Goal: Task Accomplishment & Management: Manage account settings

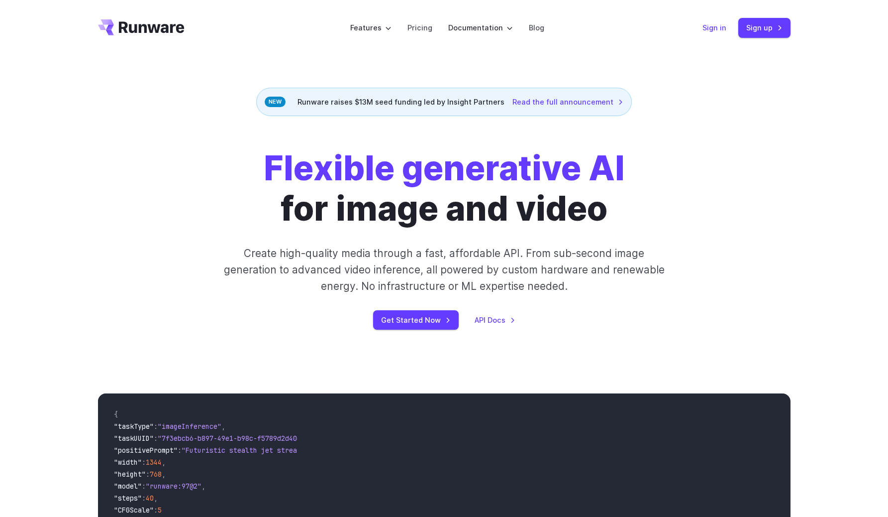
click at [713, 22] on link "Sign in" at bounding box center [715, 27] width 24 height 11
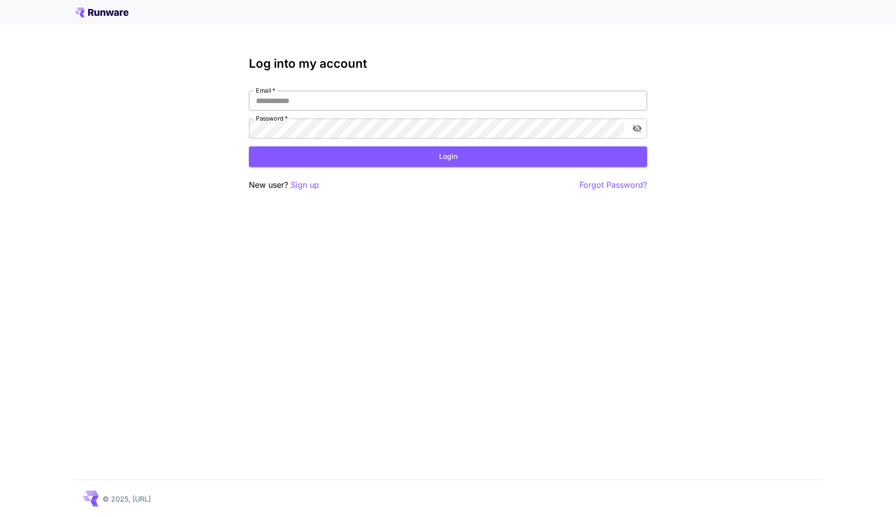
click at [484, 92] on input "Email   *" at bounding box center [448, 101] width 398 height 20
click at [543, 101] on input "Email   *" at bounding box center [448, 101] width 398 height 20
click at [643, 101] on input "Email   *" at bounding box center [448, 101] width 398 height 20
type input "**********"
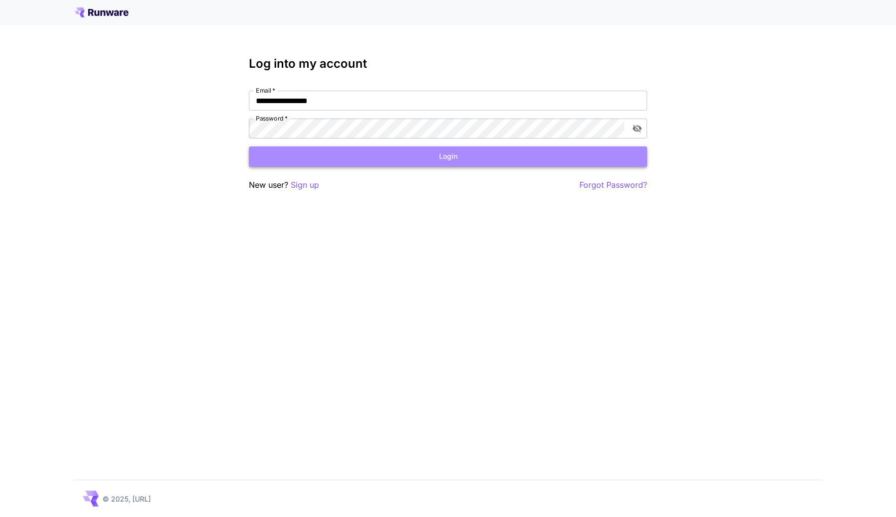
click at [566, 148] on button "Login" at bounding box center [448, 156] width 398 height 20
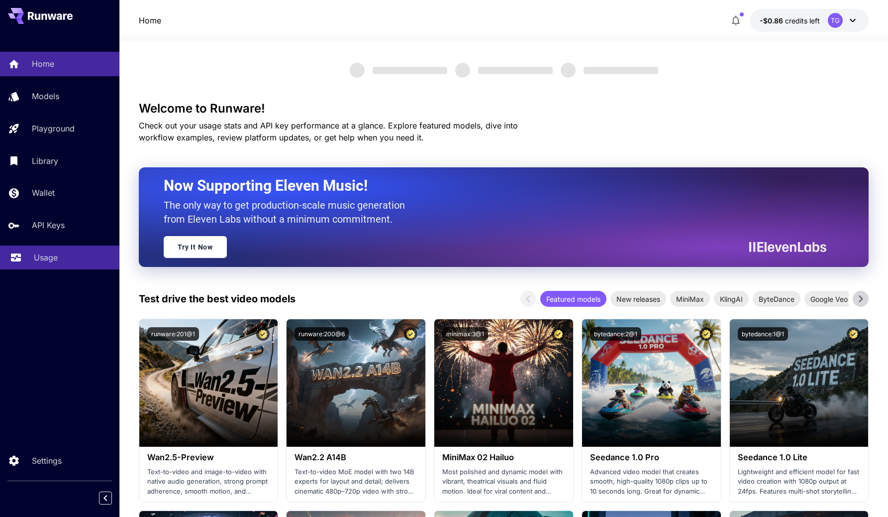
click at [41, 256] on p "Usage" at bounding box center [46, 257] width 24 height 12
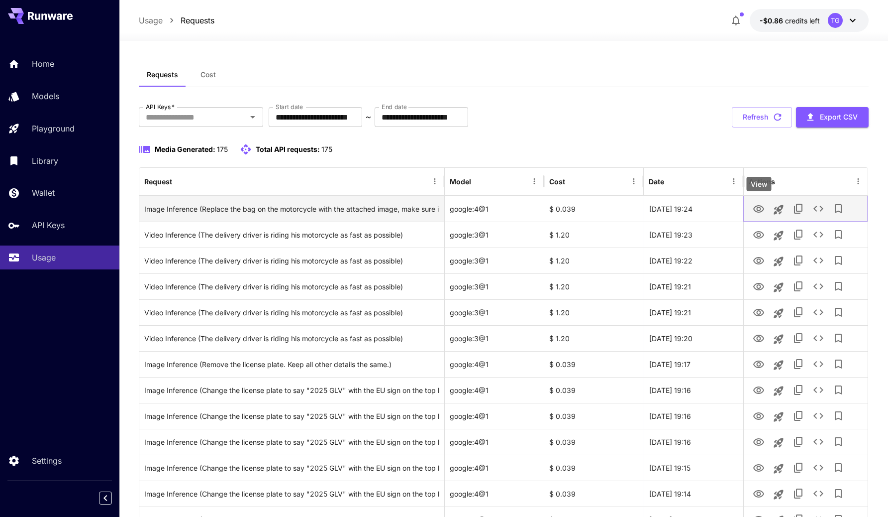
click at [758, 207] on icon "View" at bounding box center [758, 208] width 11 height 7
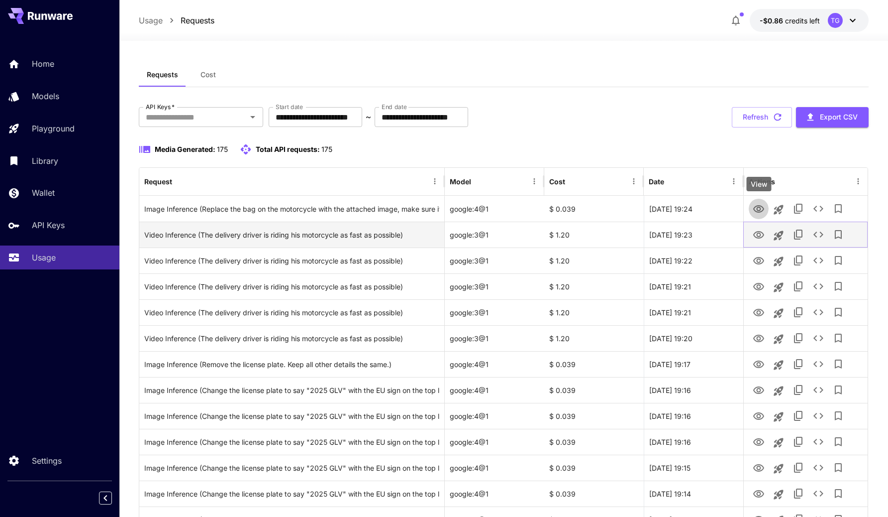
click at [754, 230] on icon "View" at bounding box center [759, 235] width 12 height 12
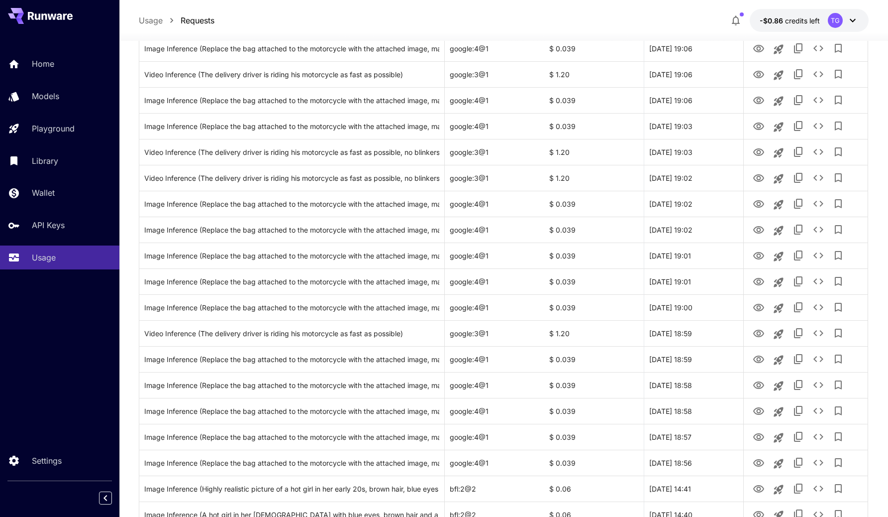
scroll to position [703, 0]
click at [762, 229] on icon "View" at bounding box center [758, 230] width 11 height 7
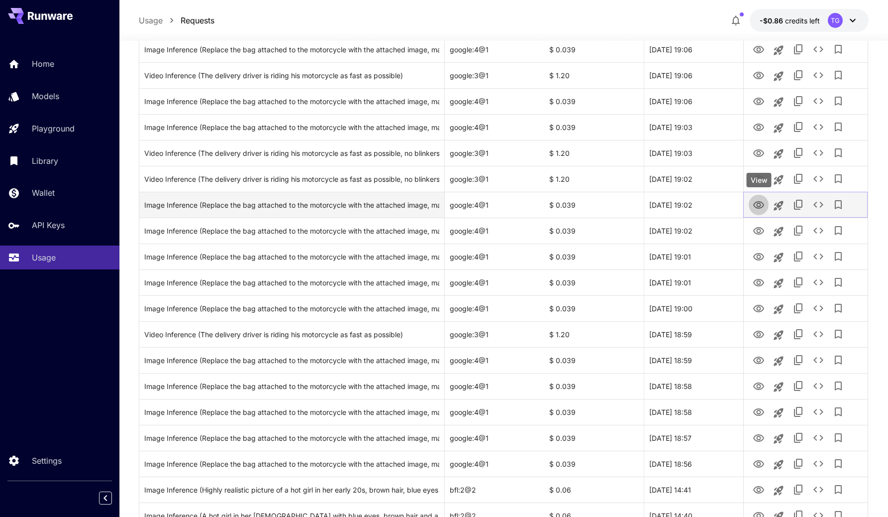
click at [758, 205] on icon "View" at bounding box center [759, 205] width 12 height 12
click at [820, 203] on icon "See details" at bounding box center [819, 205] width 12 height 12
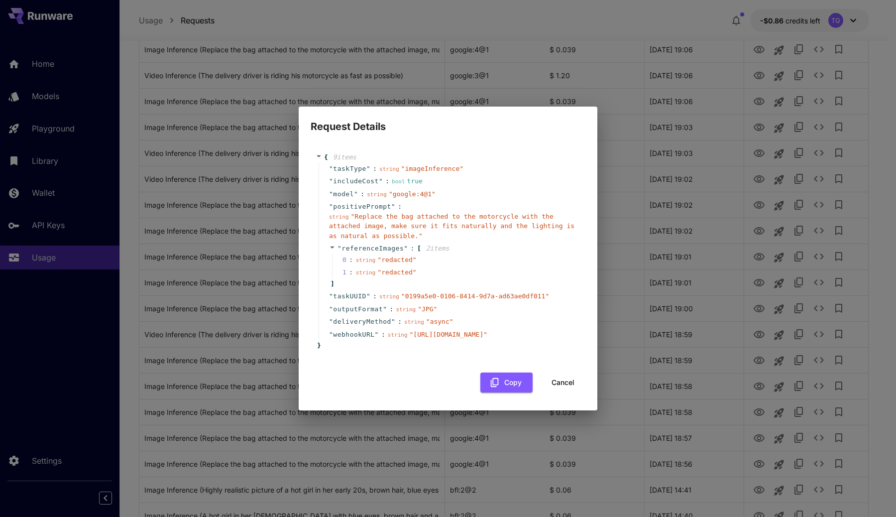
click at [383, 256] on span "" redacted "" at bounding box center [396, 259] width 39 height 7
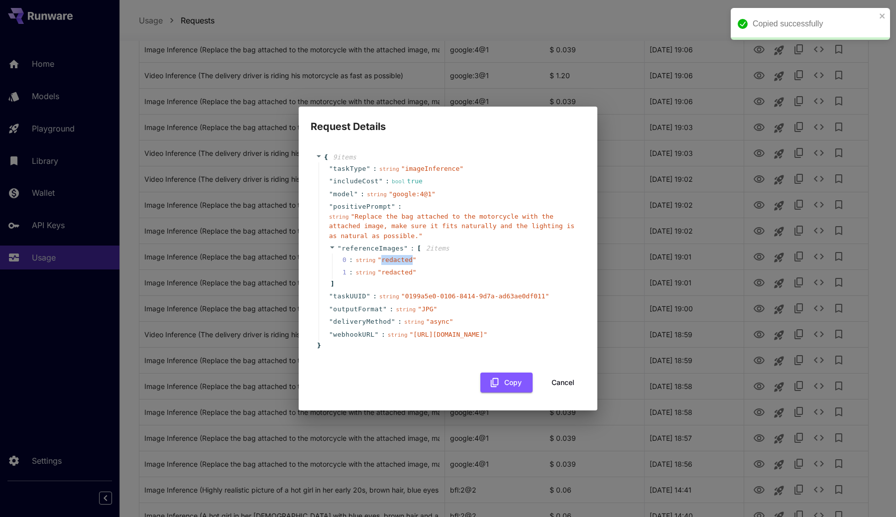
click at [383, 256] on span "" redacted "" at bounding box center [396, 259] width 39 height 7
click at [362, 257] on span "string" at bounding box center [366, 260] width 20 height 6
click at [393, 256] on span "" redacted "" at bounding box center [396, 259] width 39 height 7
click at [393, 268] on span "" redacted "" at bounding box center [396, 271] width 39 height 7
click at [393, 256] on span "" redacted "" at bounding box center [396, 259] width 39 height 7
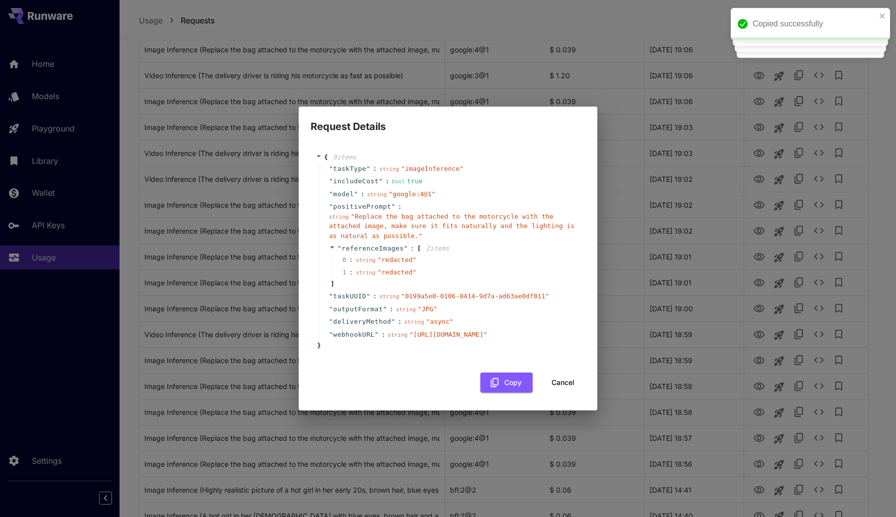
click at [394, 268] on span "" redacted "" at bounding box center [396, 271] width 39 height 7
click at [428, 253] on div "0 : string " redacted "" at bounding box center [455, 259] width 246 height 13
click at [430, 244] on span "2 item s" at bounding box center [437, 247] width 23 height 7
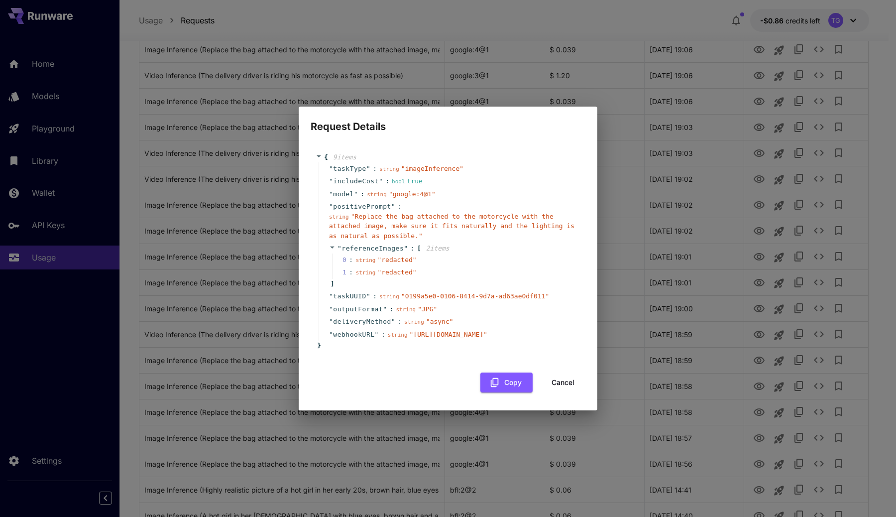
drag, startPoint x: 555, startPoint y: 390, endPoint x: 534, endPoint y: 205, distance: 186.3
click at [534, 205] on div "{ 9 item s " taskType " : string " imageInference " " includeCost " : bool true…" at bounding box center [447, 267] width 275 height 250
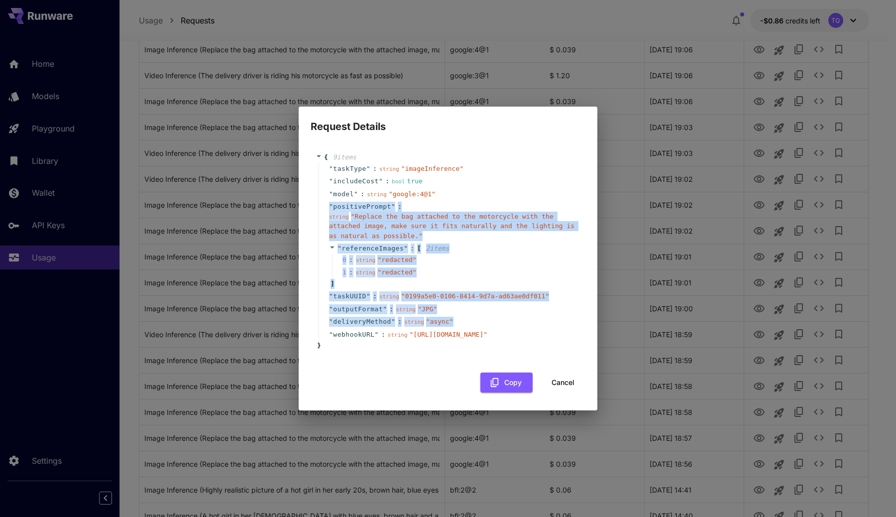
drag, startPoint x: 412, startPoint y: 191, endPoint x: 454, endPoint y: 347, distance: 161.9
click at [454, 341] on div "" taskType " : string " imageInference " " includeCost " : bool true " model " …" at bounding box center [449, 251] width 262 height 179
click at [454, 338] on span "" [URL][DOMAIN_NAME] "" at bounding box center [449, 333] width 78 height 7
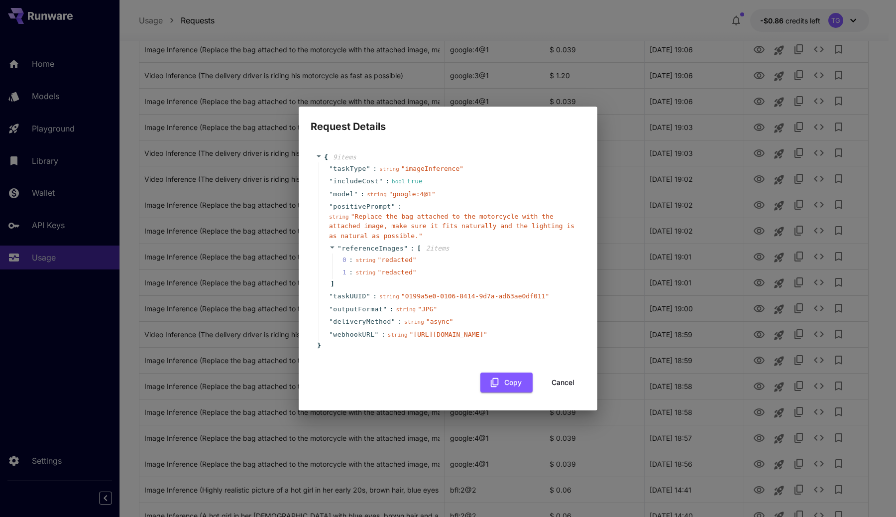
click at [389, 256] on span "" redacted "" at bounding box center [396, 259] width 39 height 7
click at [560, 386] on button "Cancel" at bounding box center [562, 382] width 45 height 20
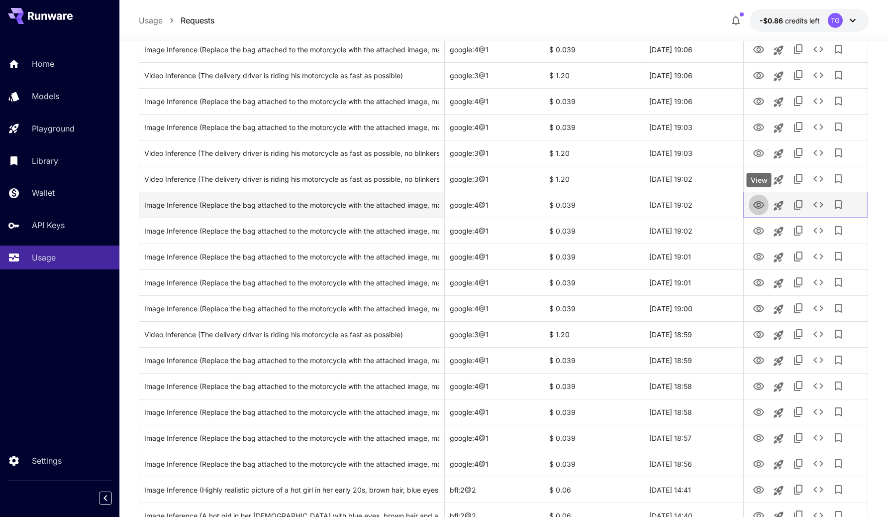
click at [759, 203] on icon "View" at bounding box center [758, 204] width 11 height 7
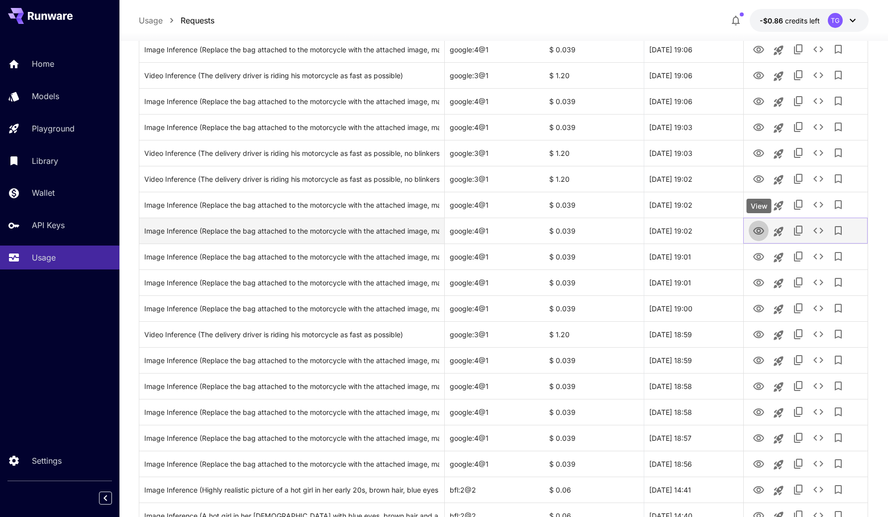
click at [758, 229] on icon "View" at bounding box center [759, 231] width 12 height 12
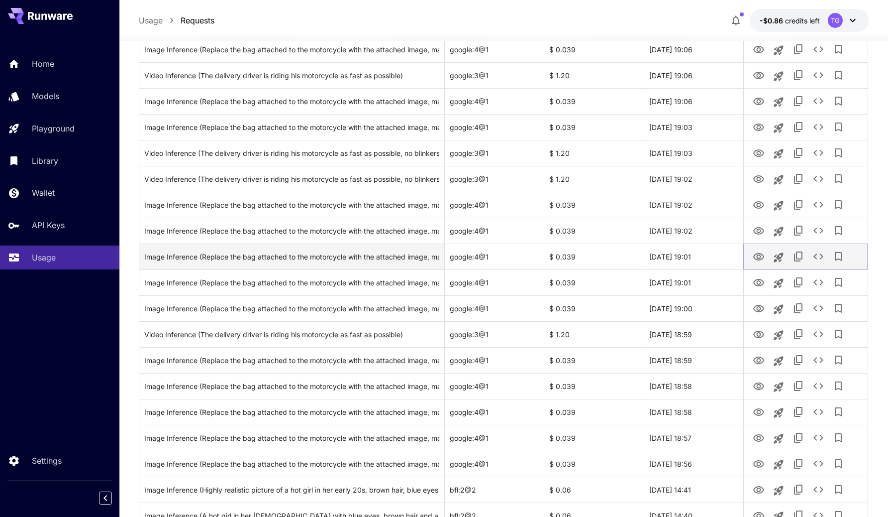
click at [760, 258] on icon "View" at bounding box center [759, 257] width 12 height 12
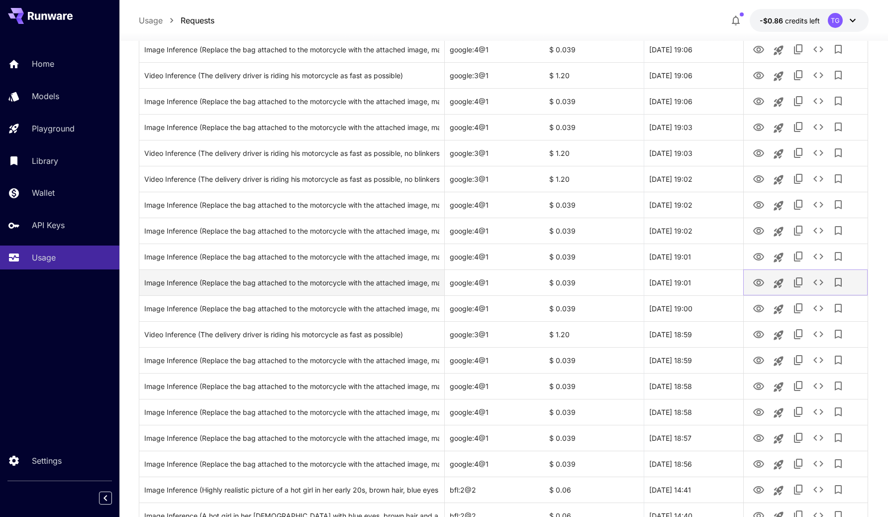
click at [763, 286] on icon "View" at bounding box center [759, 283] width 12 height 12
click at [756, 284] on icon "View" at bounding box center [758, 282] width 11 height 7
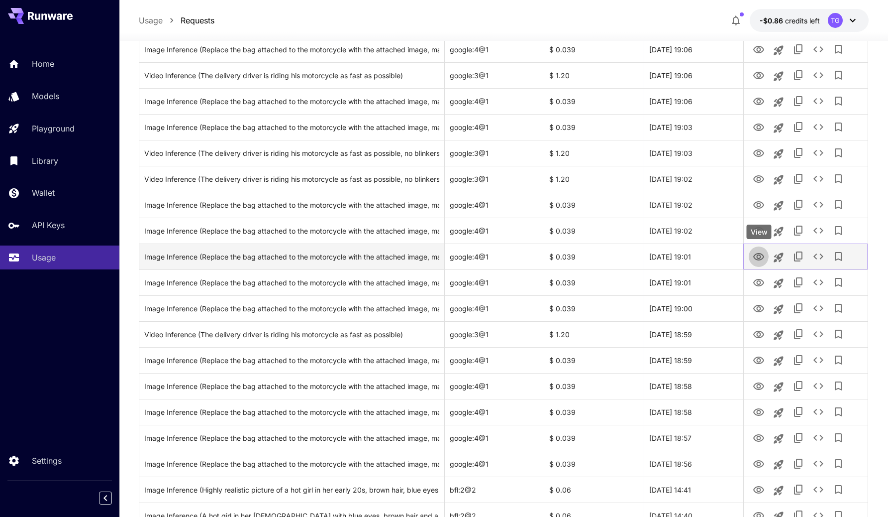
click at [758, 257] on icon "View" at bounding box center [759, 257] width 12 height 12
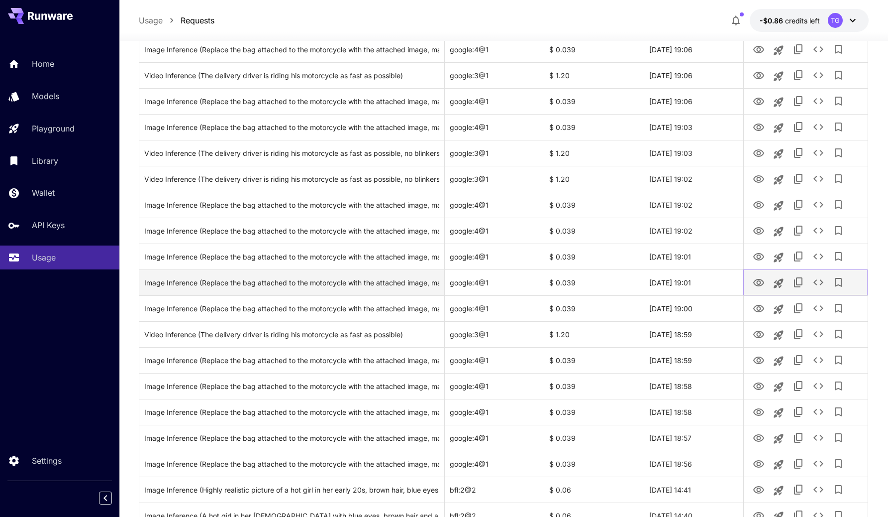
click at [761, 281] on icon "View" at bounding box center [759, 283] width 12 height 12
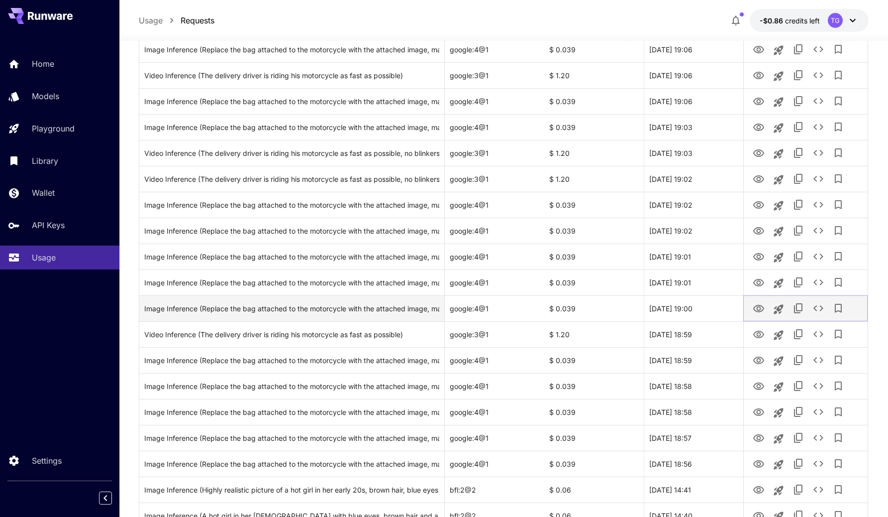
click at [760, 304] on icon "View" at bounding box center [759, 309] width 12 height 12
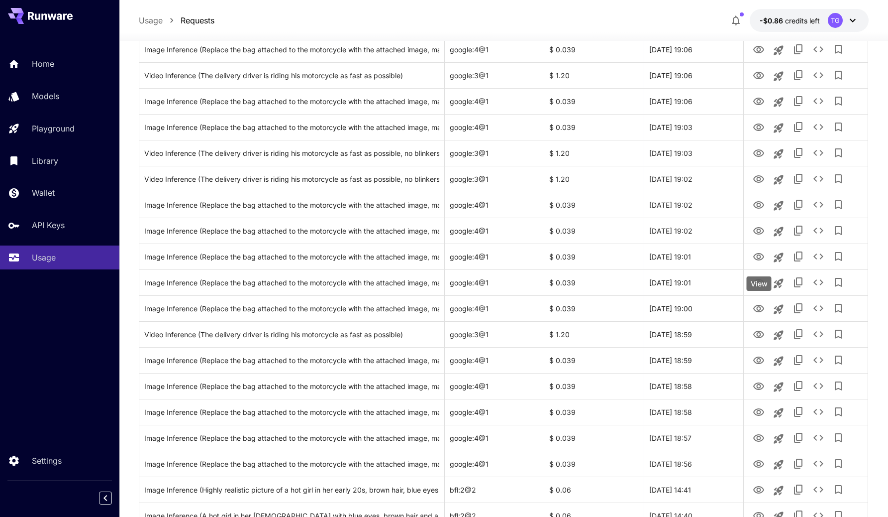
click at [758, 276] on body "**********" at bounding box center [444, 70] width 888 height 1546
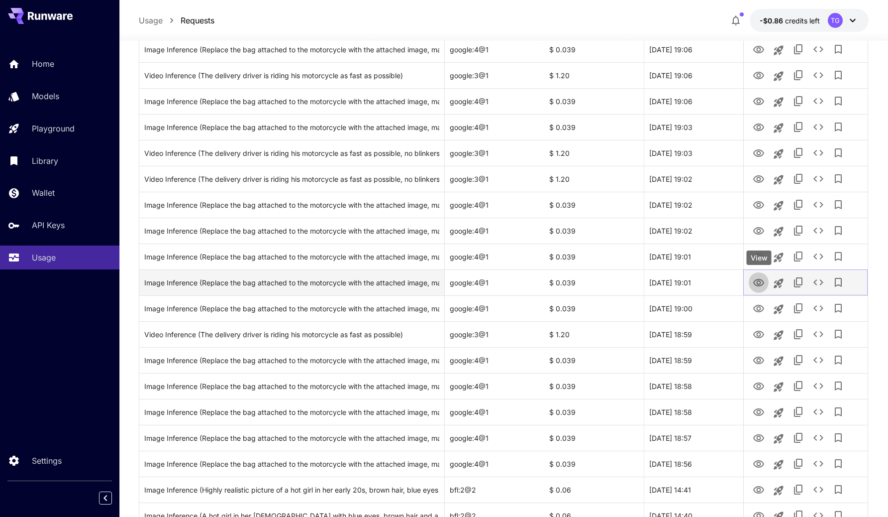
click at [758, 281] on icon "View" at bounding box center [758, 282] width 11 height 7
click at [820, 279] on icon "See details" at bounding box center [819, 282] width 12 height 12
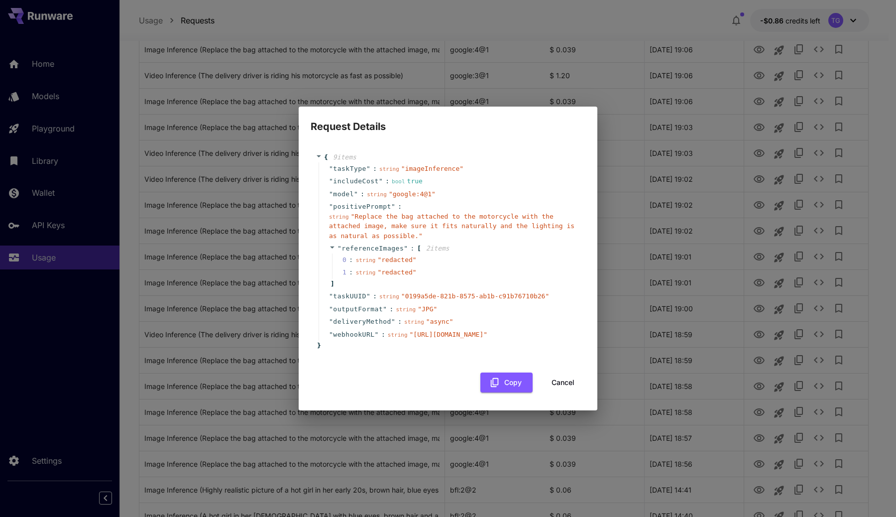
click at [627, 105] on div "Request Details { 9 item s " taskType " : string " imageInference " " includeCo…" at bounding box center [448, 258] width 896 height 517
click at [562, 389] on button "Cancel" at bounding box center [562, 382] width 45 height 20
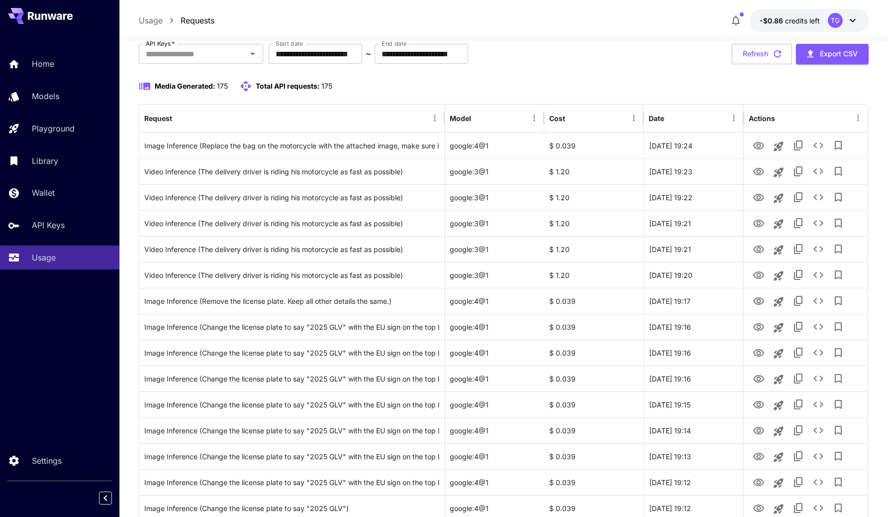
scroll to position [0, 0]
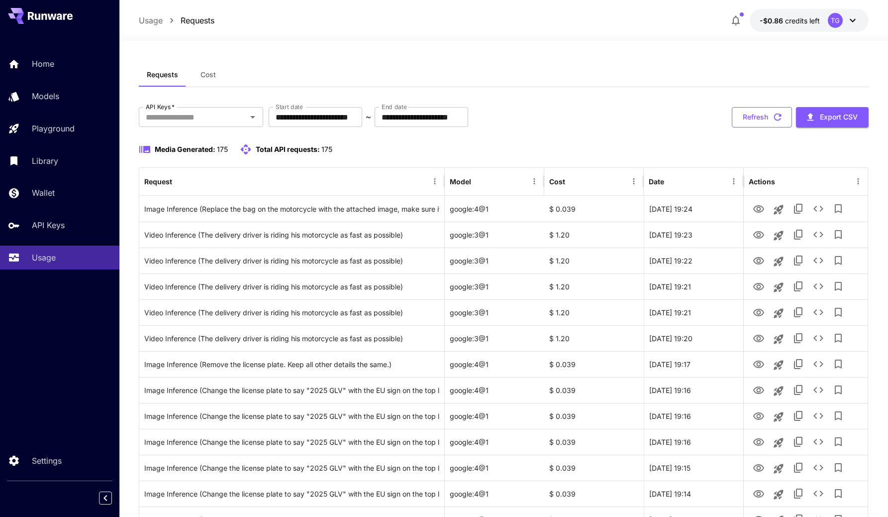
click at [754, 113] on button "Refresh" at bounding box center [762, 117] width 60 height 20
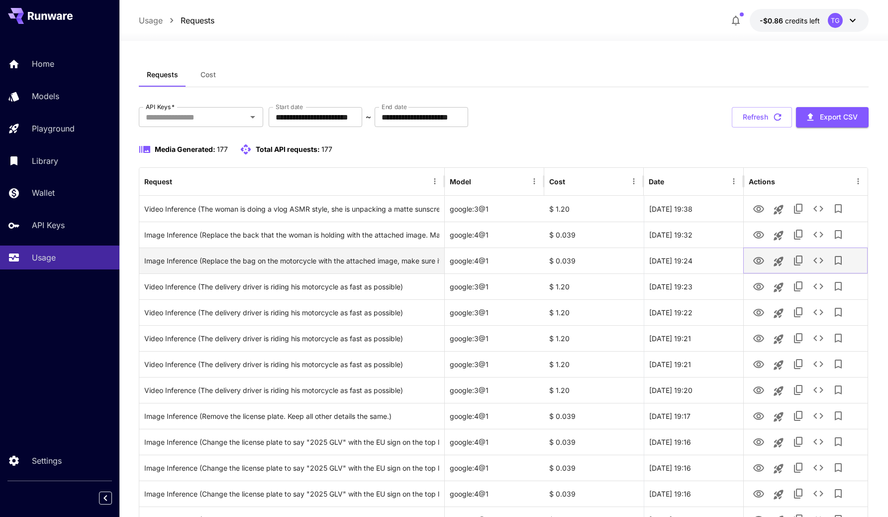
click at [757, 263] on icon "View" at bounding box center [758, 260] width 11 height 7
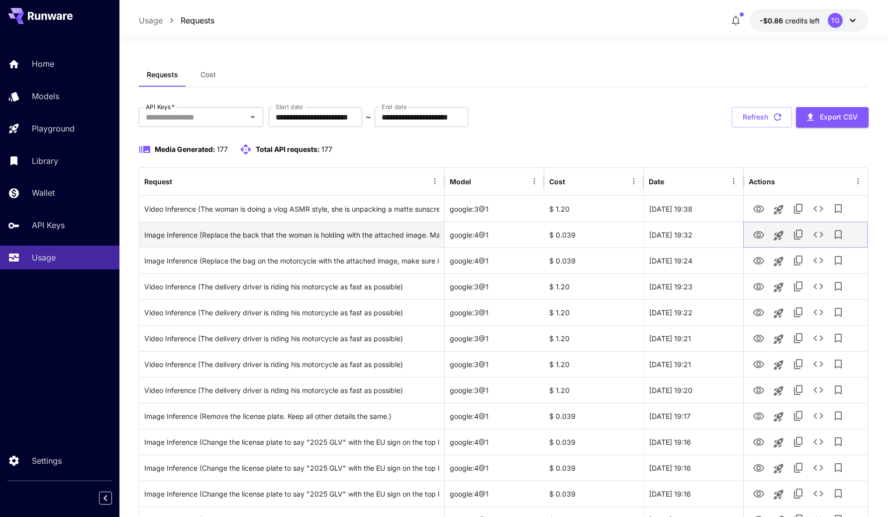
click at [758, 239] on icon "View" at bounding box center [759, 235] width 12 height 12
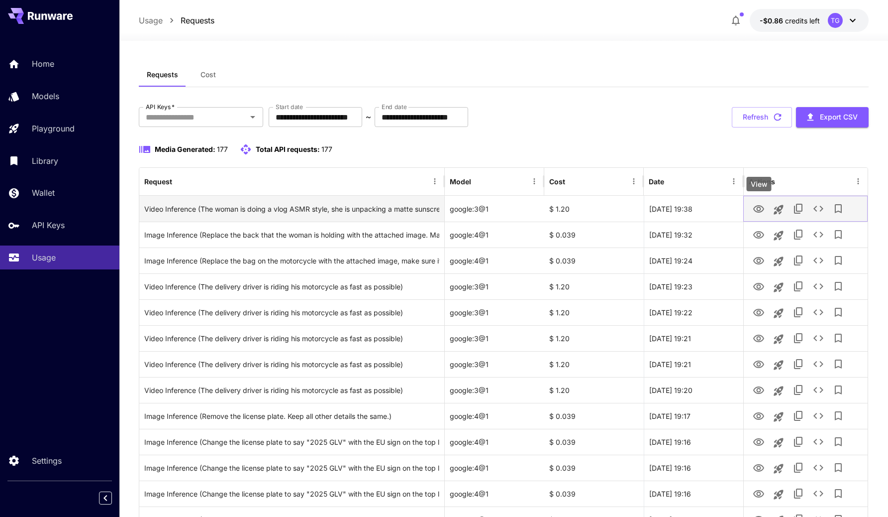
click at [756, 210] on icon "View" at bounding box center [759, 209] width 12 height 12
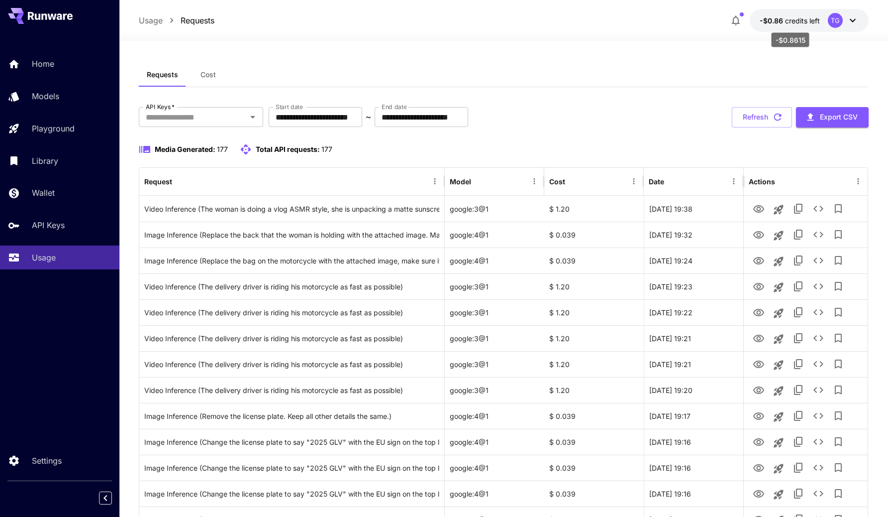
click at [818, 15] on p "-$0.86 credits left" at bounding box center [790, 20] width 60 height 10
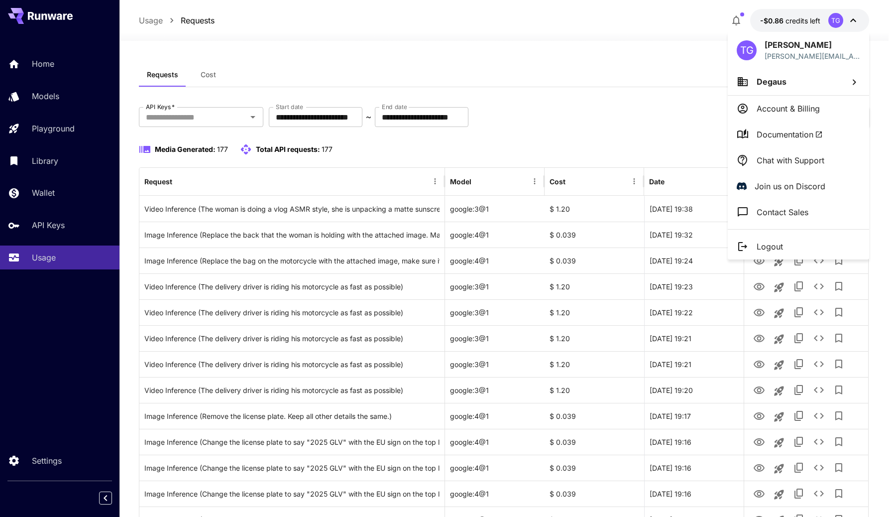
click at [771, 100] on li "Account & Billing" at bounding box center [797, 109] width 141 height 26
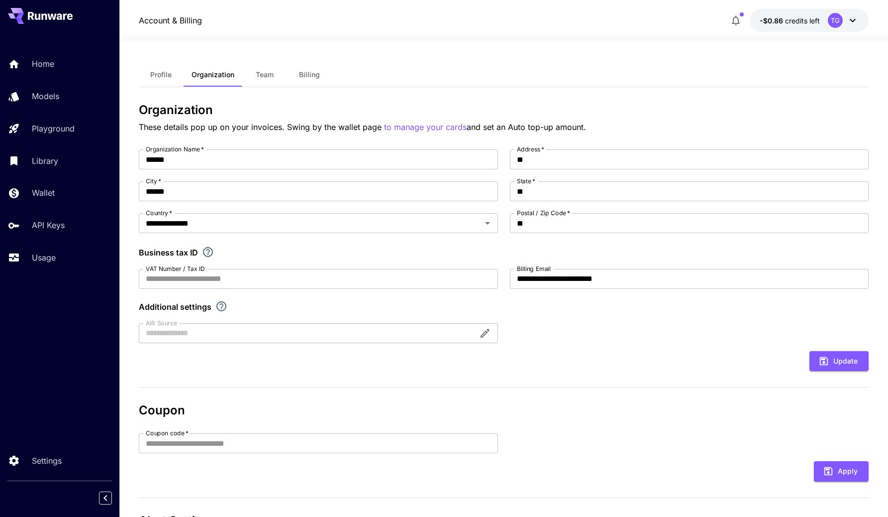
click at [315, 72] on span "Billing" at bounding box center [309, 74] width 21 height 9
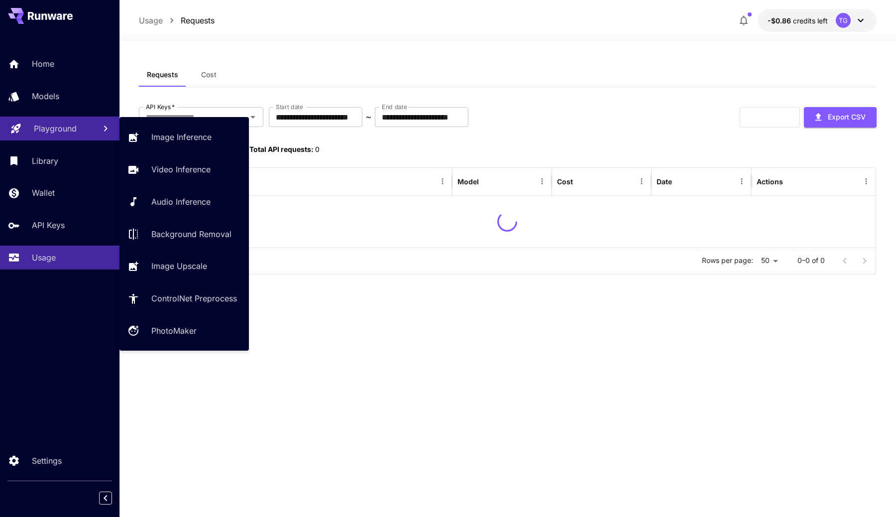
click at [54, 124] on p "Playground" at bounding box center [55, 128] width 43 height 12
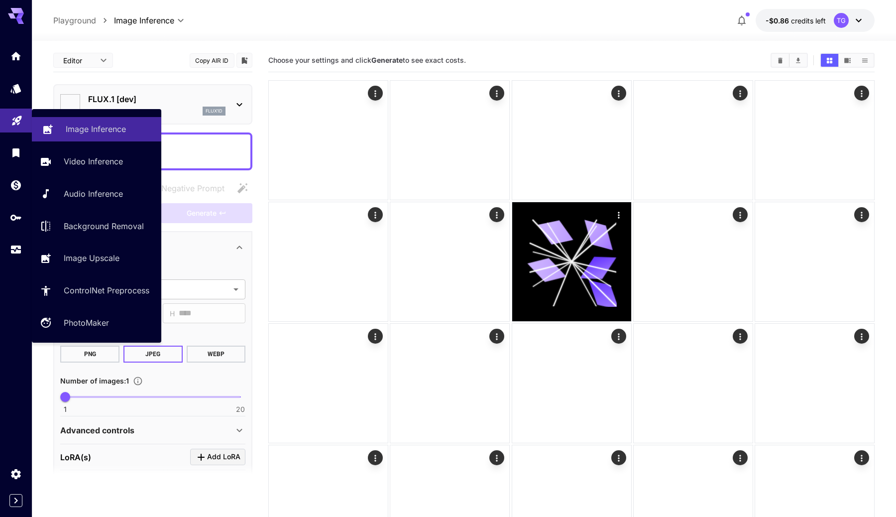
type input "**********"
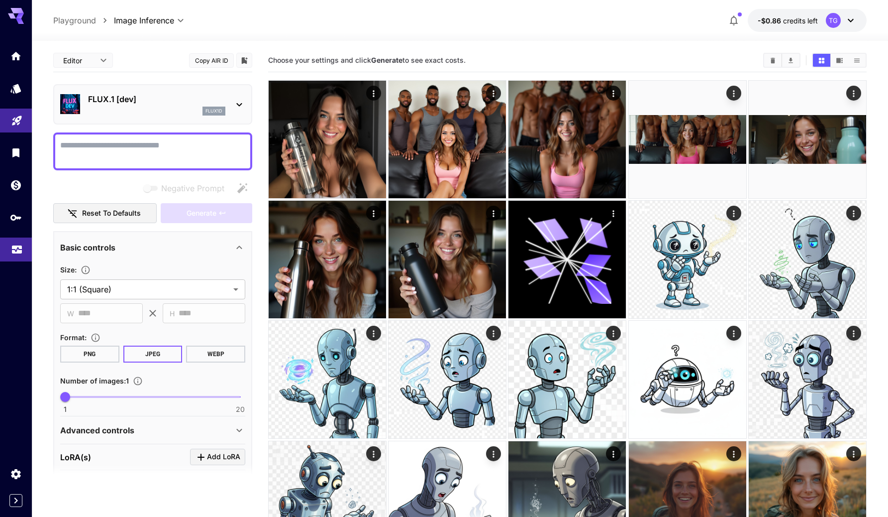
click at [12, 247] on icon "Usage" at bounding box center [17, 244] width 10 height 5
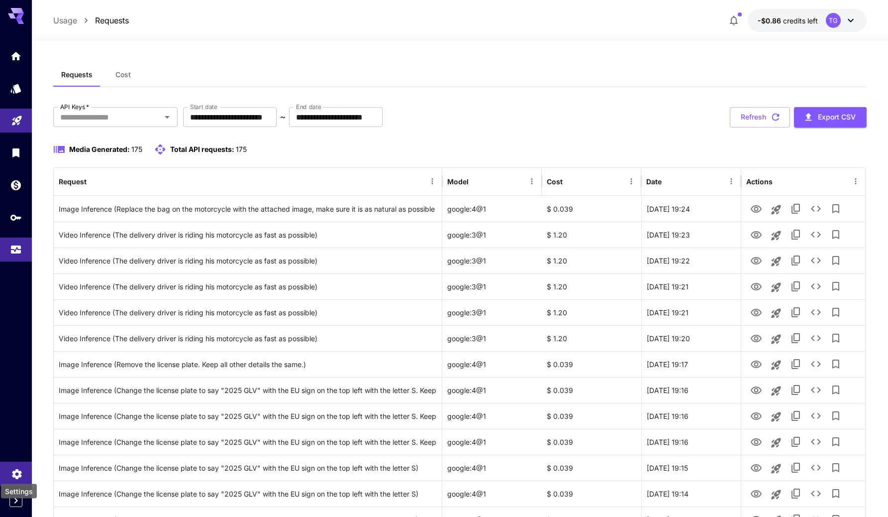
click at [14, 470] on icon "Settings" at bounding box center [16, 471] width 9 height 10
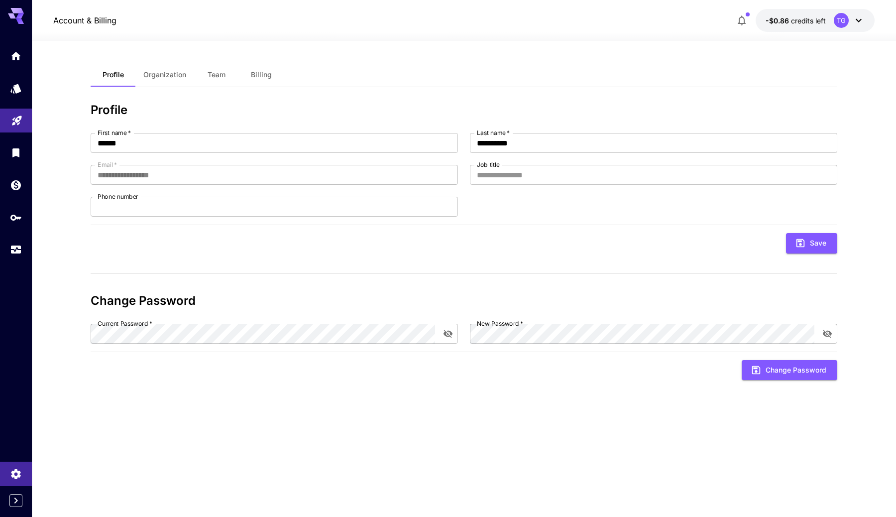
click at [213, 81] on button "Team" at bounding box center [216, 75] width 45 height 24
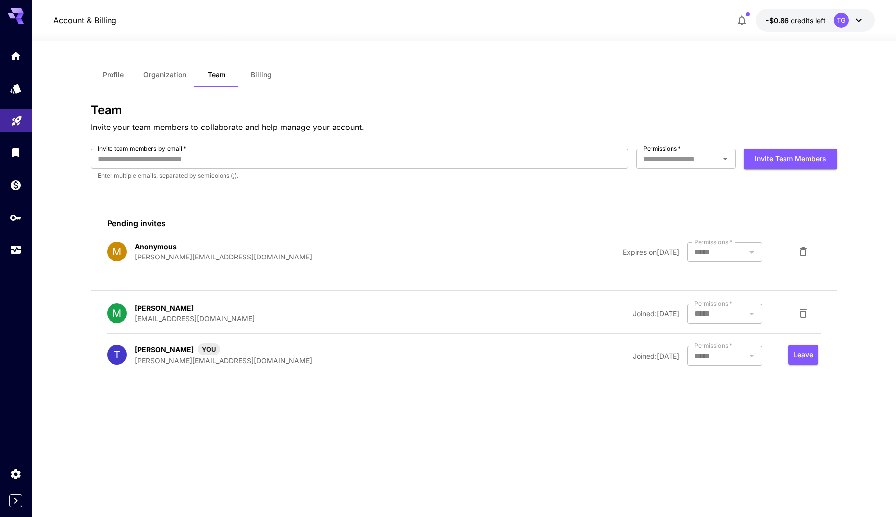
click at [388, 231] on div "Pending invites M Anonymous mathieu@degaus.com Expires on 09 October, 2025 Perm…" at bounding box center [464, 240] width 746 height 70
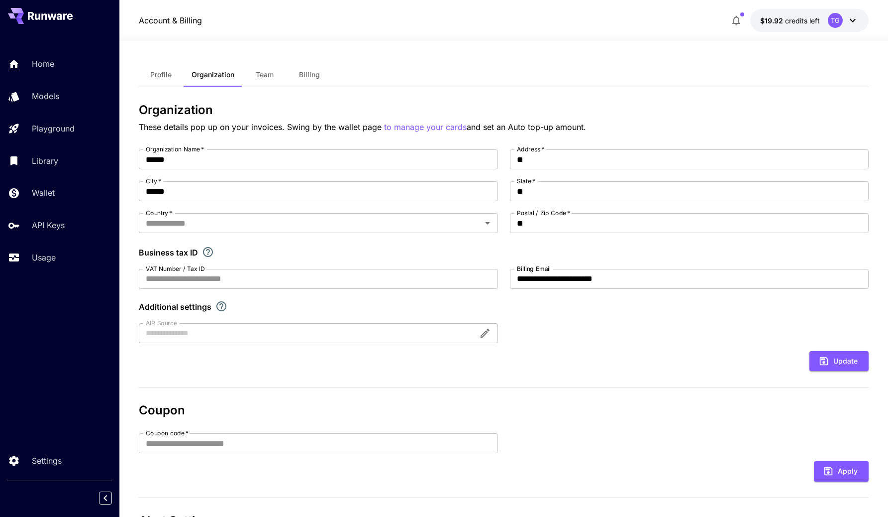
type input "**********"
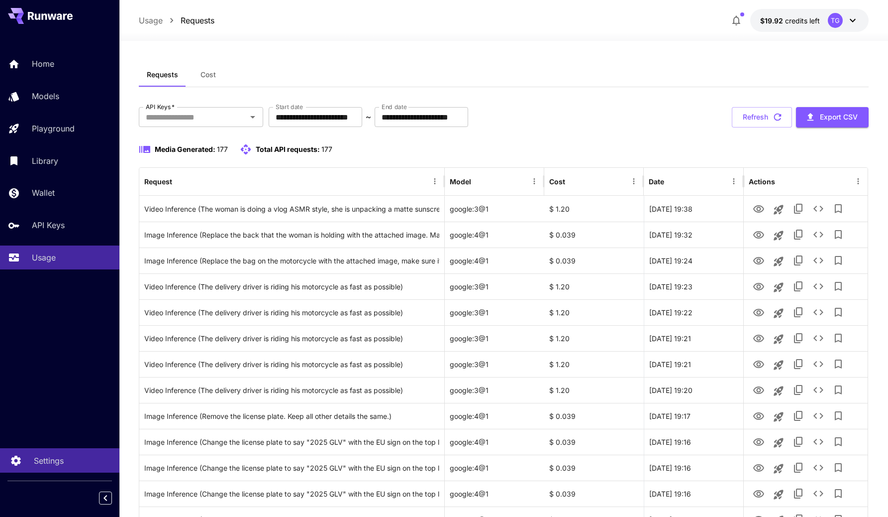
click at [43, 466] on link "Settings" at bounding box center [59, 460] width 119 height 24
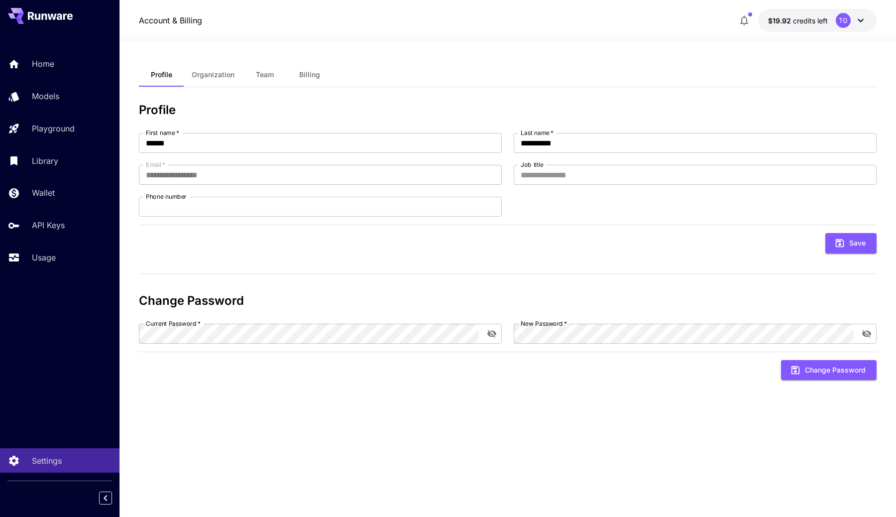
click at [306, 74] on span "Billing" at bounding box center [309, 74] width 21 height 9
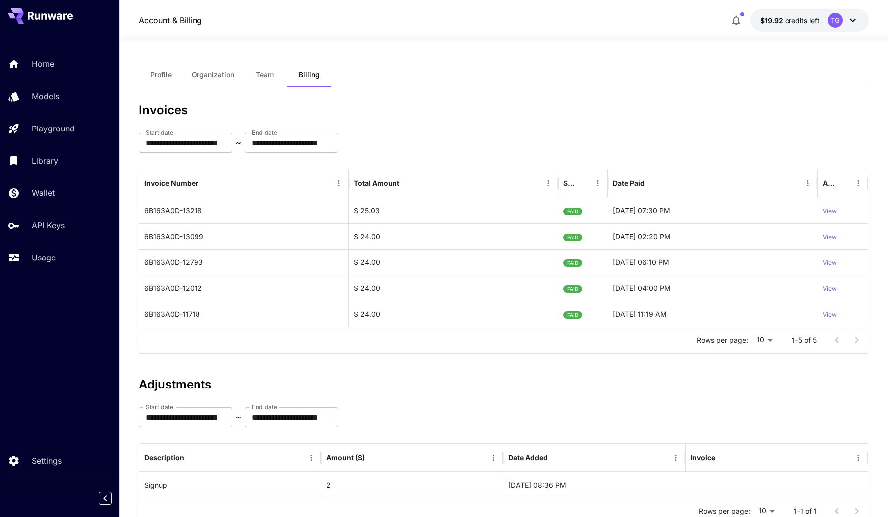
click at [770, 28] on button "$19.92 credits left TG" at bounding box center [809, 20] width 118 height 23
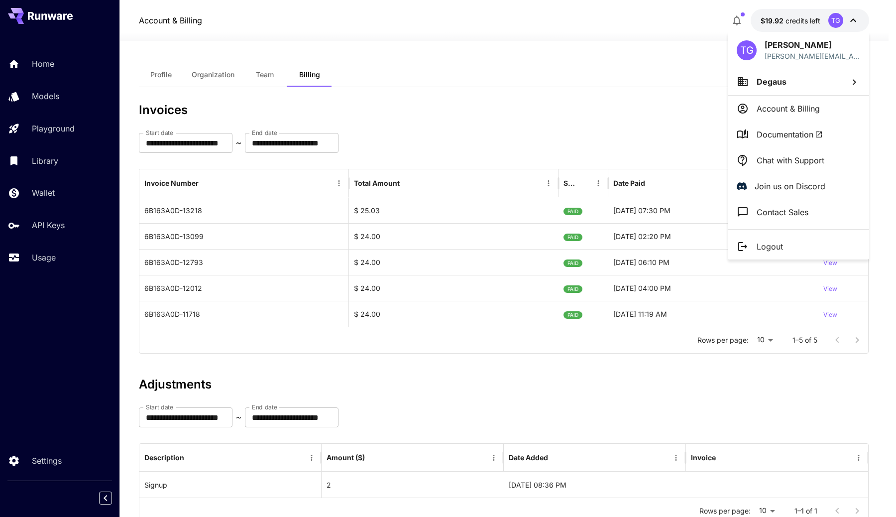
click at [772, 109] on p "Account & Billing" at bounding box center [787, 109] width 63 height 12
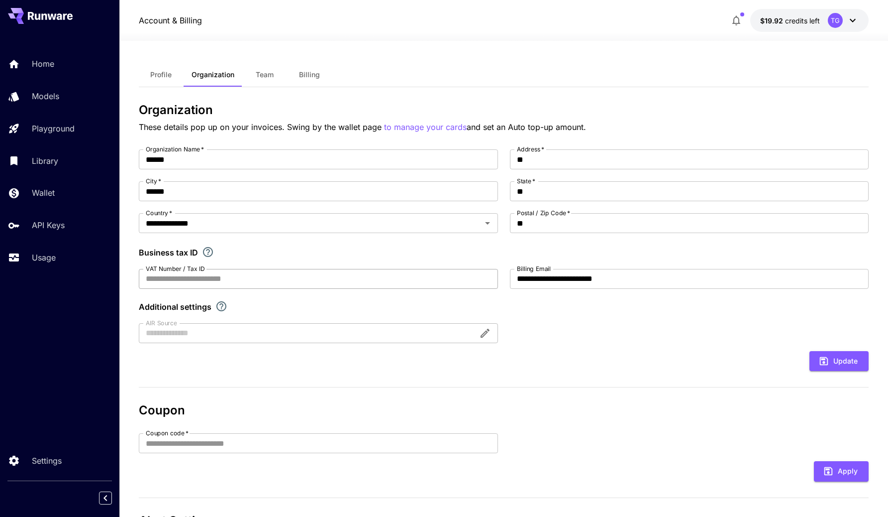
scroll to position [91, 0]
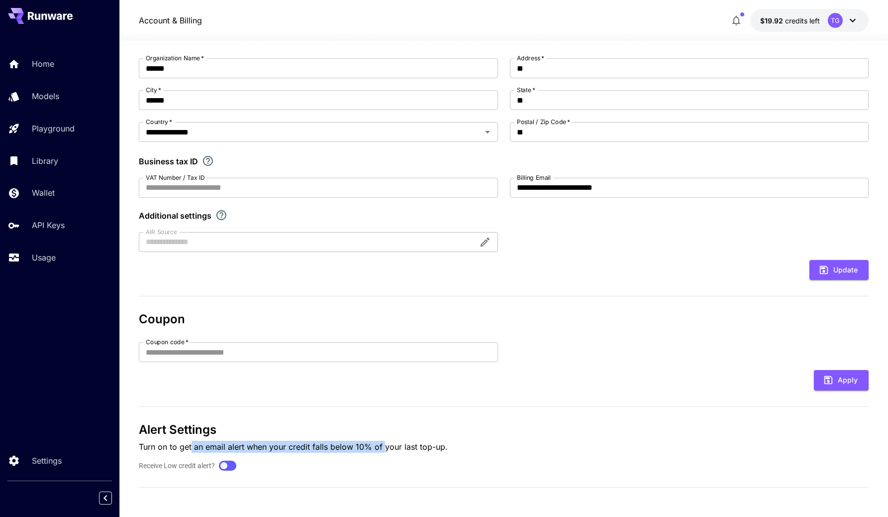
drag, startPoint x: 190, startPoint y: 440, endPoint x: 382, endPoint y: 440, distance: 191.6
click at [382, 440] on p "Turn on to get an email alert when your credit falls below 10% of your last top…" at bounding box center [504, 446] width 730 height 12
drag, startPoint x: 382, startPoint y: 440, endPoint x: 241, endPoint y: 440, distance: 140.8
click at [247, 440] on p "Turn on to get an email alert when your credit falls below 10% of your last top…" at bounding box center [504, 446] width 730 height 12
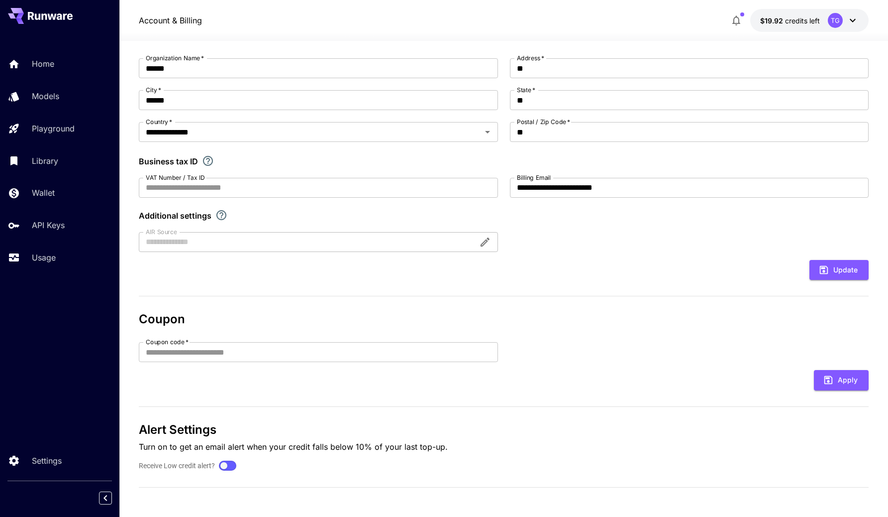
click at [241, 440] on p "Turn on to get an email alert when your credit falls below 10% of your last top…" at bounding box center [504, 446] width 730 height 12
drag, startPoint x: 241, startPoint y: 440, endPoint x: 426, endPoint y: 440, distance: 185.1
click at [426, 440] on p "Turn on to get an email alert when your credit falls below 10% of your last top…" at bounding box center [504, 446] width 730 height 12
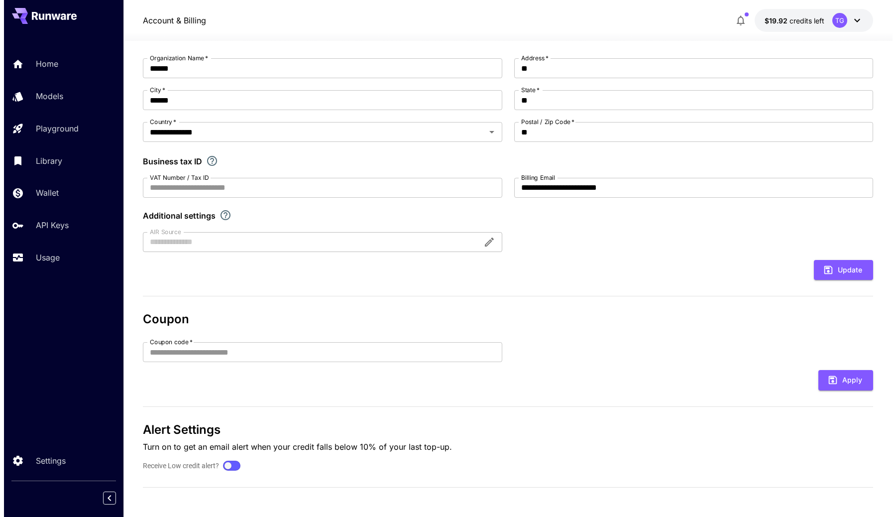
scroll to position [0, 0]
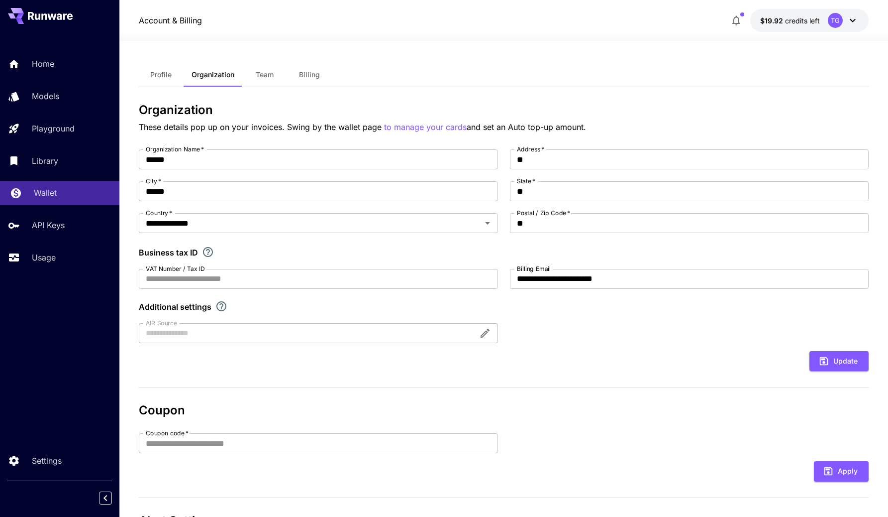
click at [57, 189] on div "Wallet" at bounding box center [73, 193] width 78 height 12
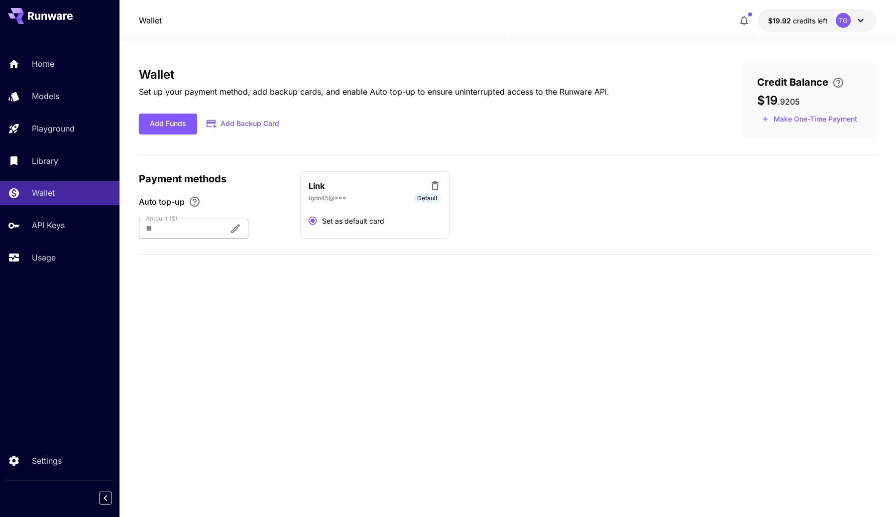
click at [241, 226] on icon "Auto top-up triggers when credit falls below 10% of this amount." at bounding box center [235, 228] width 12 height 12
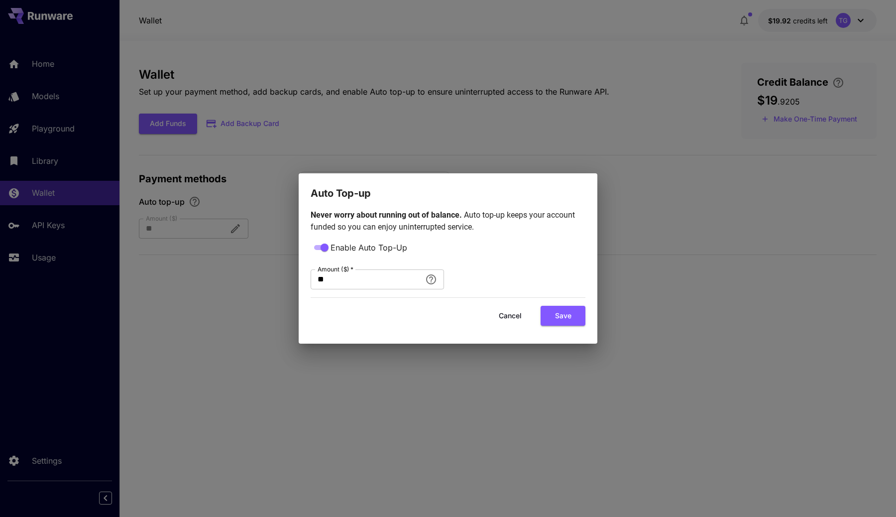
click at [392, 212] on span "Never worry about running out of balance." at bounding box center [386, 214] width 153 height 9
click at [373, 214] on span "Never worry about running out of balance." at bounding box center [386, 214] width 153 height 9
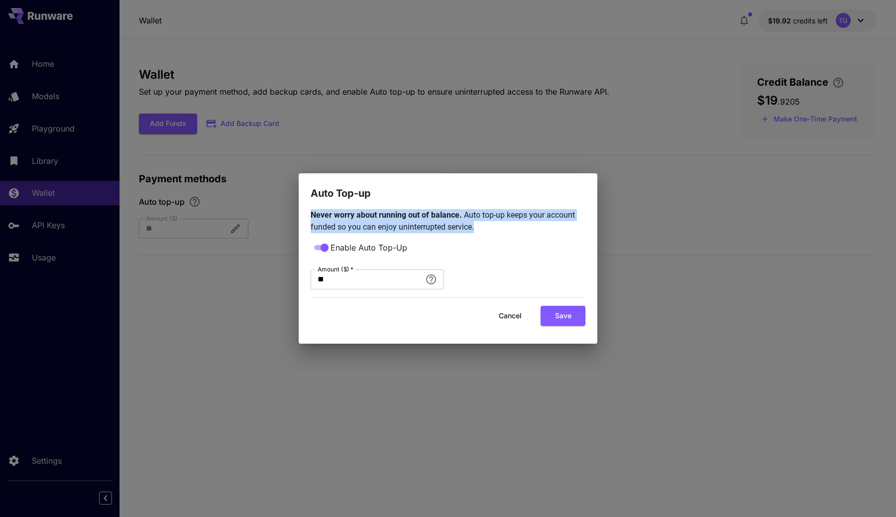
click at [373, 214] on span "Never worry about running out of balance." at bounding box center [386, 214] width 153 height 9
click at [412, 129] on div "Auto Top-up Never worry about running out of balance. Auto top-up keeps your ac…" at bounding box center [448, 258] width 896 height 517
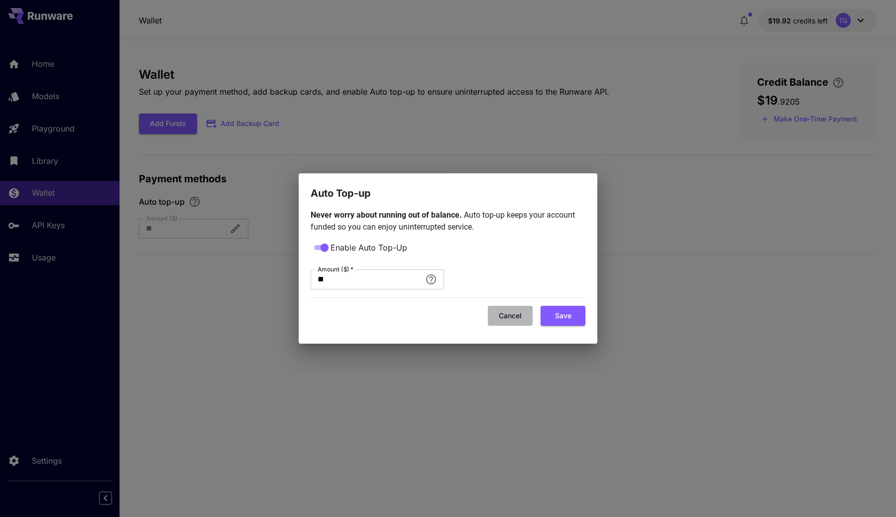
click at [513, 316] on button "Cancel" at bounding box center [510, 316] width 45 height 20
